Goal: Obtain resource: Download file/media

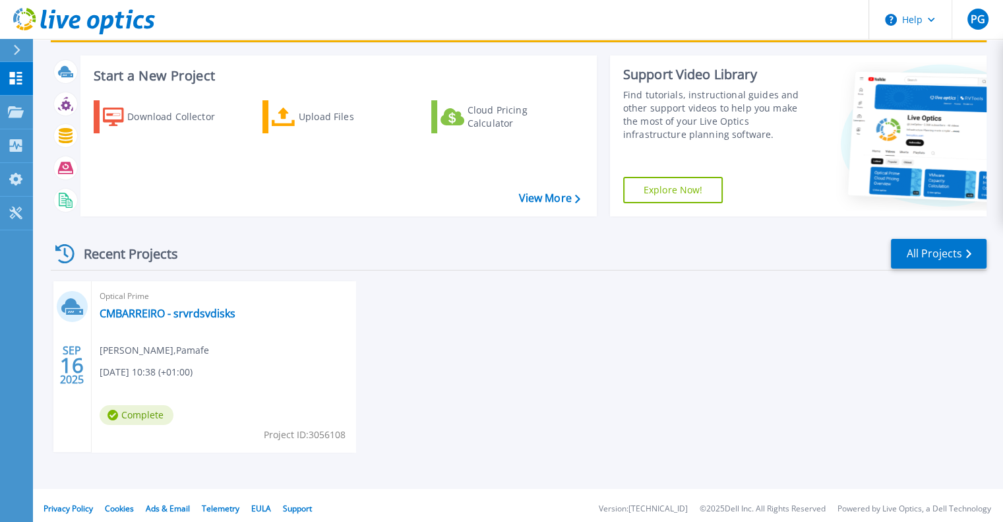
scroll to position [67, 0]
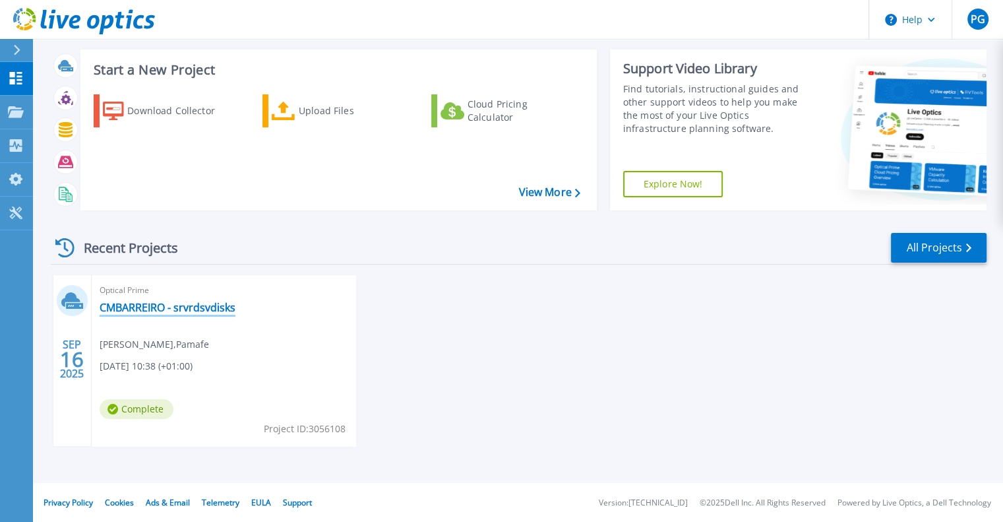
click at [129, 308] on link "CMBARREIRO - srvrdsvdisks" at bounding box center [168, 307] width 136 height 13
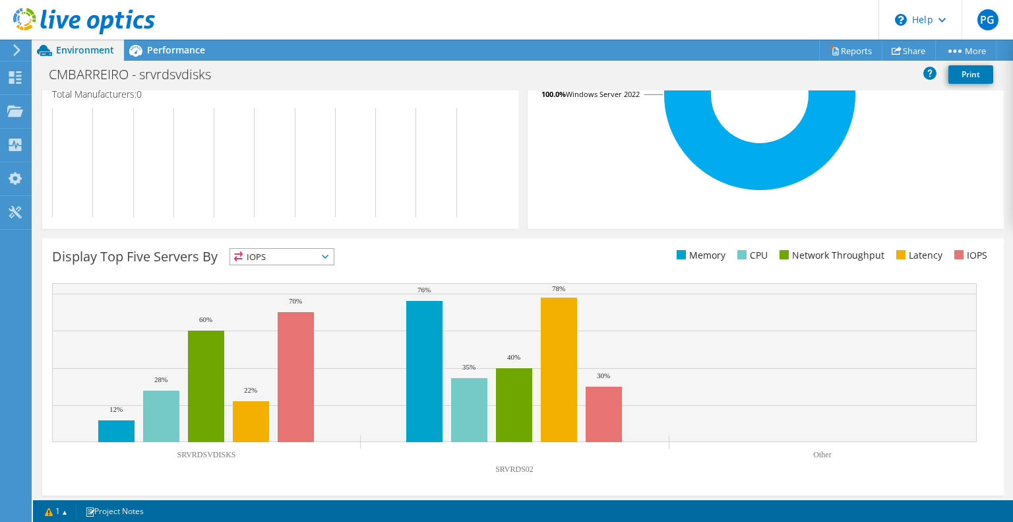
scroll to position [358, 0]
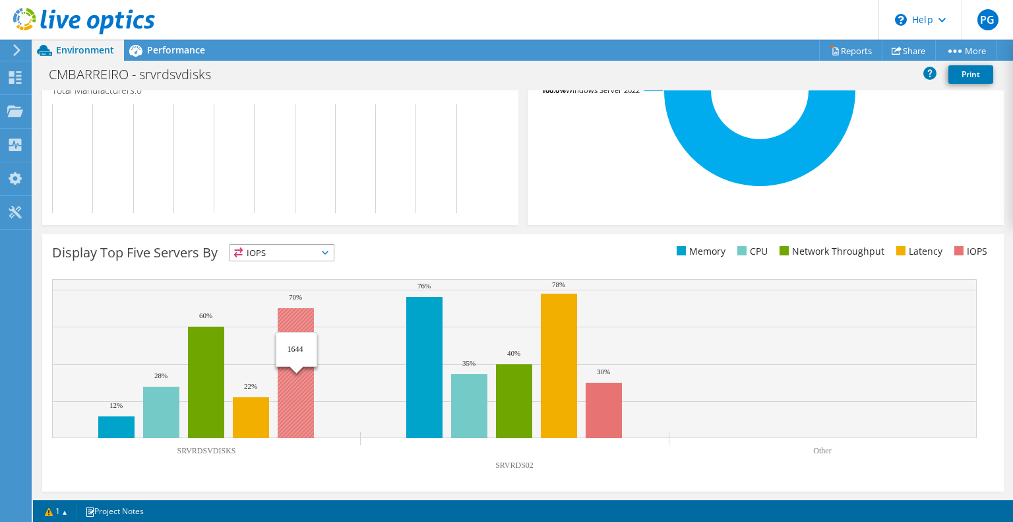
click at [301, 432] on rect at bounding box center [296, 373] width 36 height 130
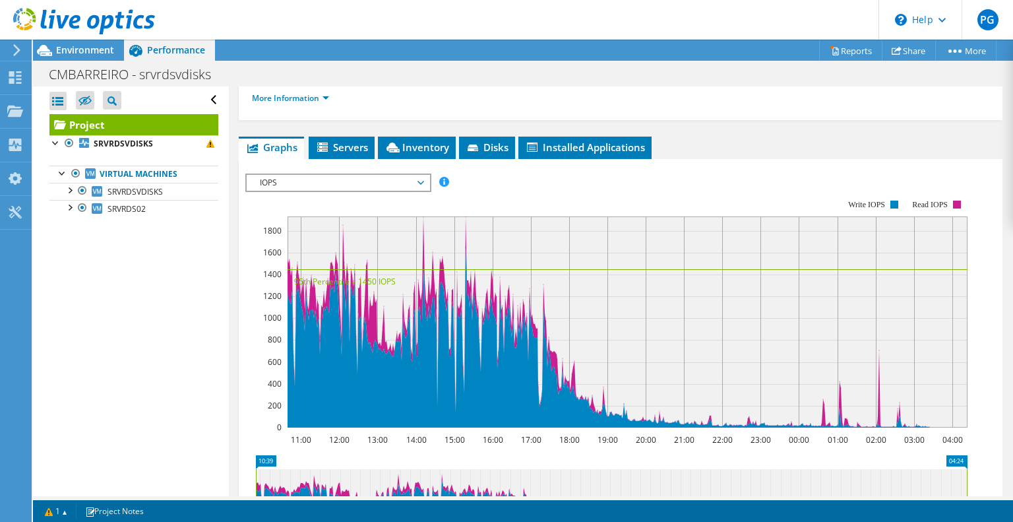
scroll to position [0, 0]
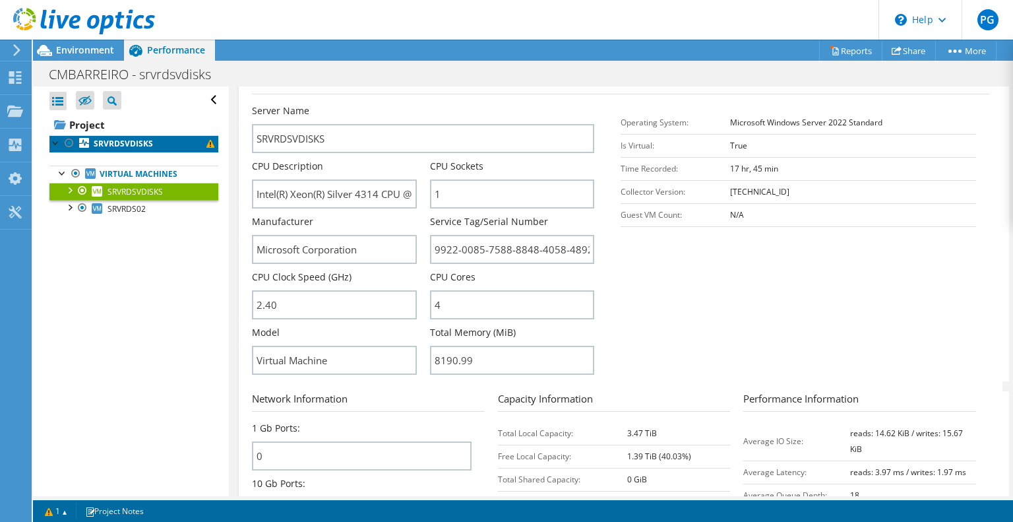
click at [133, 143] on b "SRVRDSVDISKS" at bounding box center [123, 143] width 59 height 11
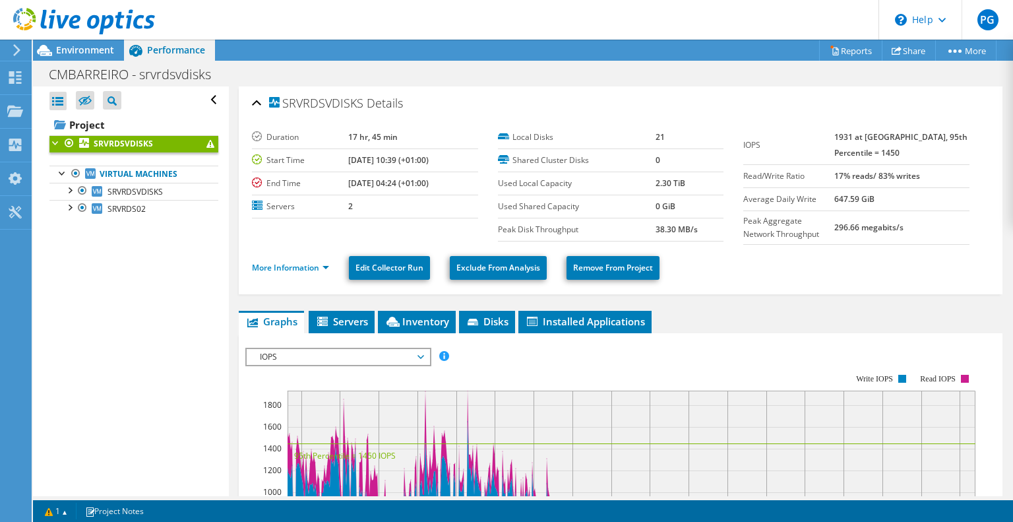
click at [55, 142] on div at bounding box center [55, 141] width 13 height 13
click at [847, 51] on link "Reports" at bounding box center [850, 50] width 63 height 20
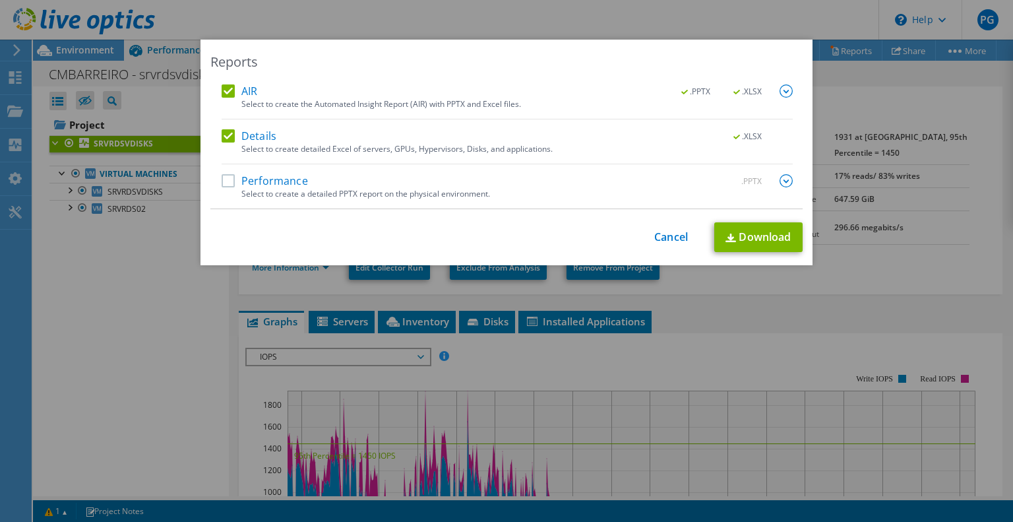
click at [225, 184] on label "Performance" at bounding box center [265, 180] width 86 height 13
click at [0, 0] on input "Performance" at bounding box center [0, 0] width 0 height 0
click at [756, 237] on link "Download" at bounding box center [758, 237] width 88 height 30
click at [780, 92] on img at bounding box center [786, 90] width 13 height 13
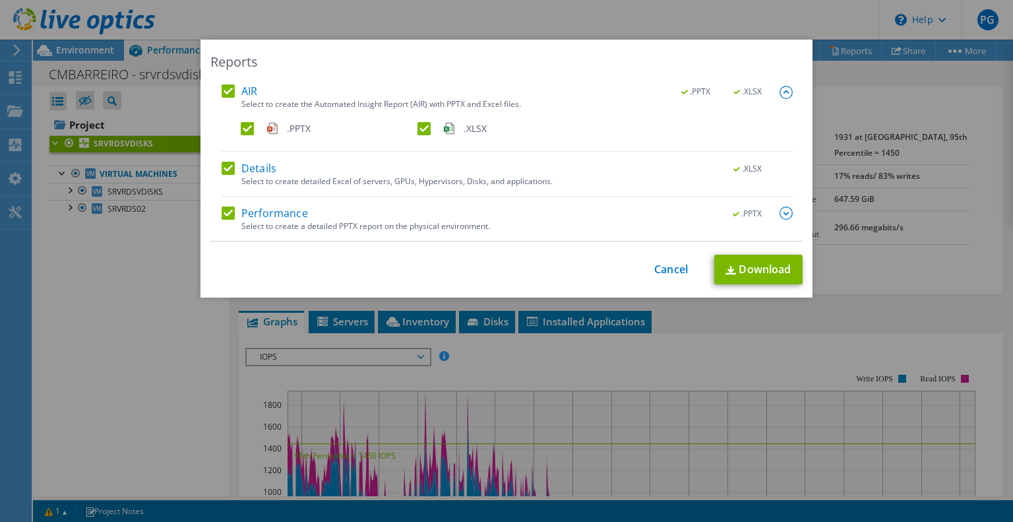
click at [780, 92] on img at bounding box center [786, 92] width 13 height 13
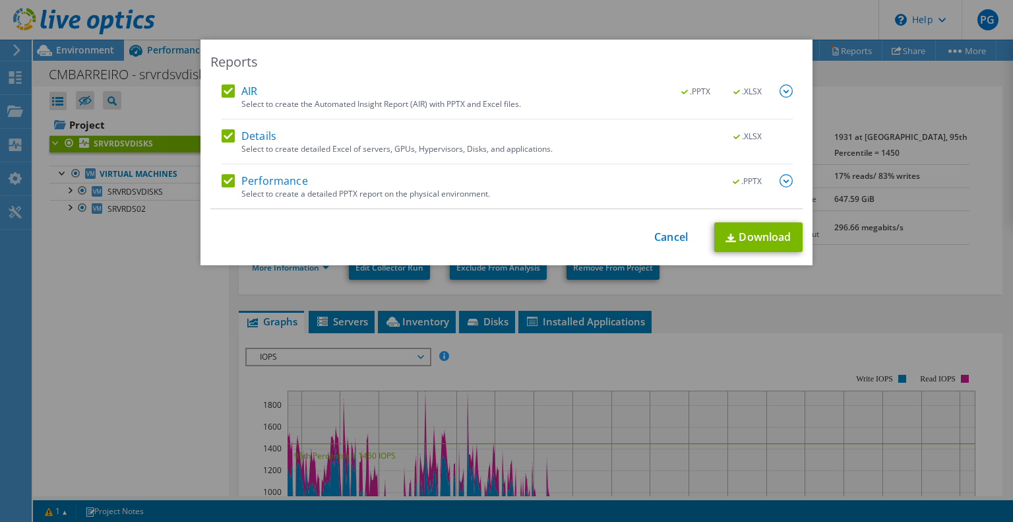
click at [780, 178] on img at bounding box center [786, 180] width 13 height 13
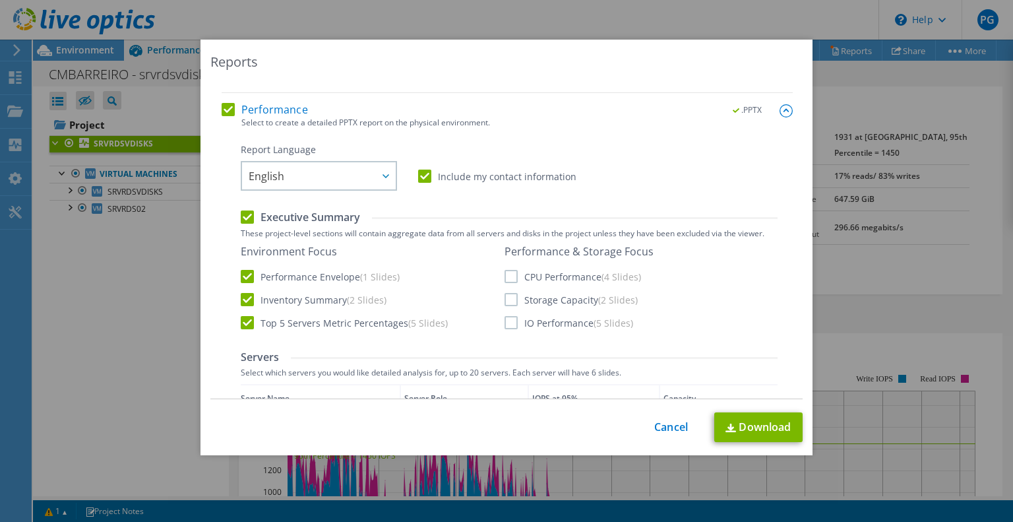
scroll to position [84, 0]
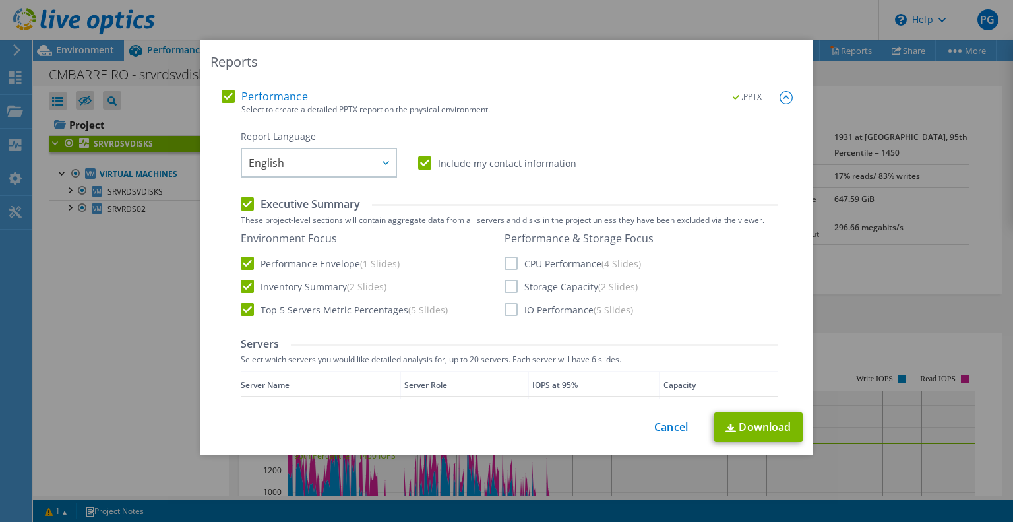
click at [505, 310] on label "IO Performance (5 Slides)" at bounding box center [569, 309] width 129 height 13
click at [0, 0] on input "IO Performance (5 Slides)" at bounding box center [0, 0] width 0 height 0
click at [513, 258] on label "CPU Performance (4 Slides)" at bounding box center [573, 263] width 137 height 13
click at [0, 0] on input "CPU Performance (4 Slides)" at bounding box center [0, 0] width 0 height 0
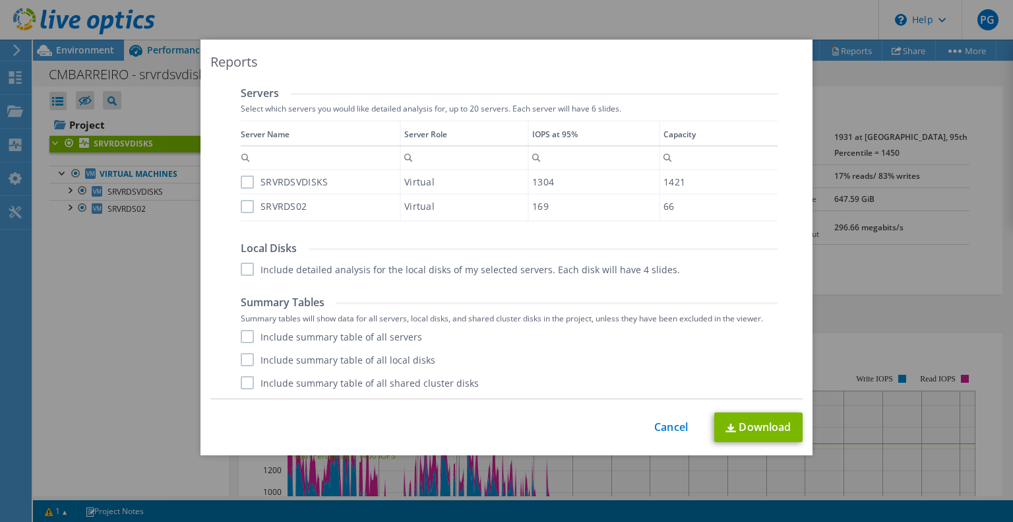
scroll to position [268, 0]
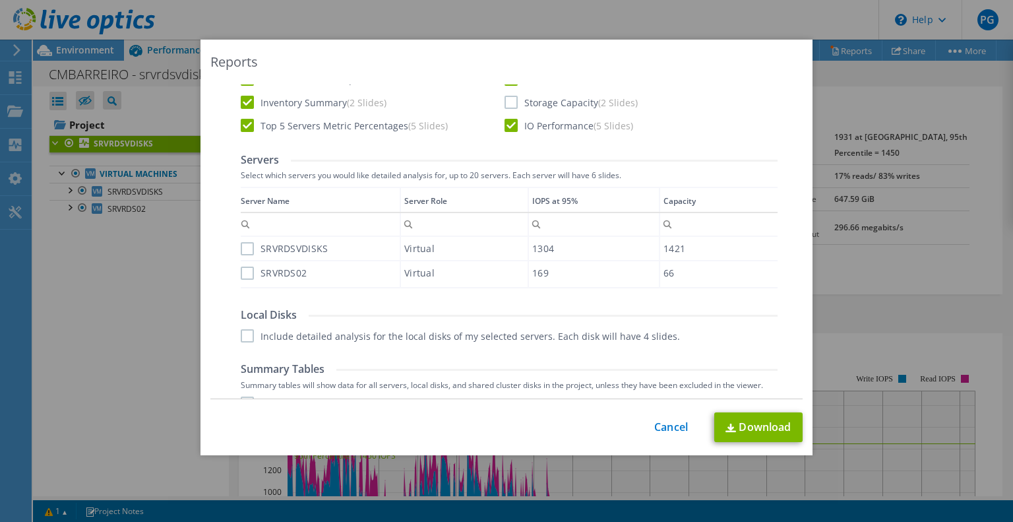
click at [243, 247] on label "SRVRDSVDISKS" at bounding box center [284, 248] width 87 height 13
click at [0, 0] on input "SRVRDSVDISKS" at bounding box center [0, 0] width 0 height 0
click at [241, 276] on label "SRVRDS02" at bounding box center [274, 272] width 66 height 13
click at [0, 0] on input "SRVRDS02" at bounding box center [0, 0] width 0 height 0
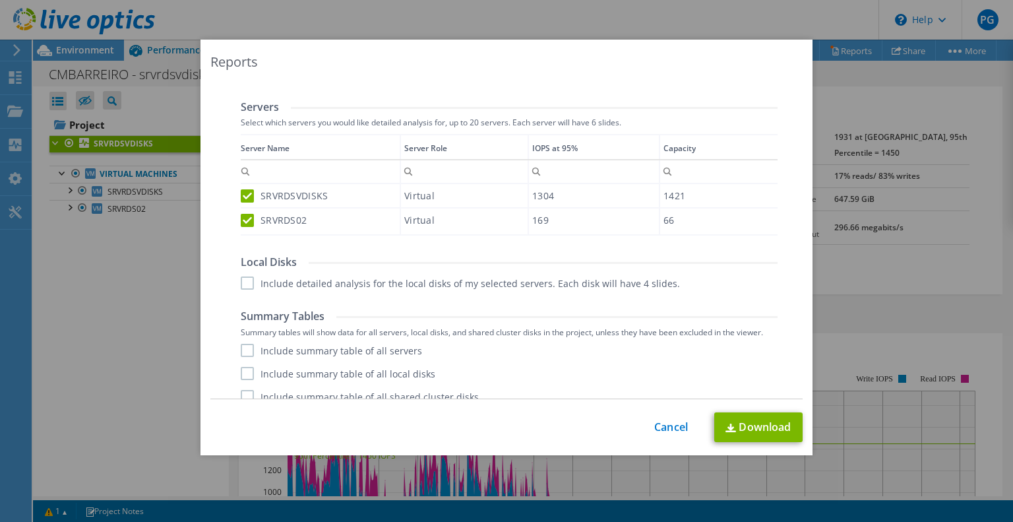
scroll to position [335, 0]
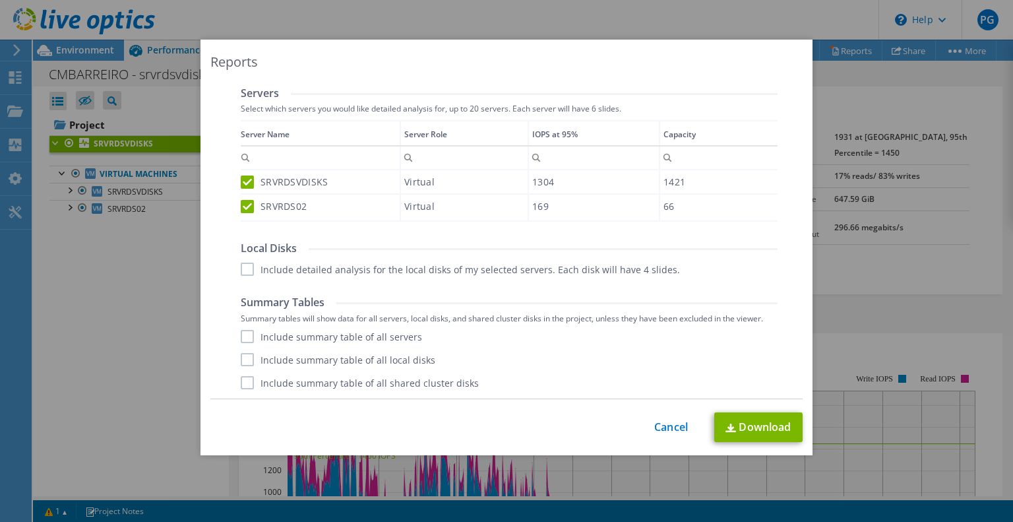
click at [246, 267] on label "Include detailed analysis for the local disks of my selected servers. Each disk…" at bounding box center [460, 269] width 439 height 13
click at [0, 0] on input "Include detailed analysis for the local disks of my selected servers. Each disk…" at bounding box center [0, 0] width 0 height 0
click at [767, 427] on link "Download" at bounding box center [758, 427] width 88 height 30
